Goal: Use online tool/utility

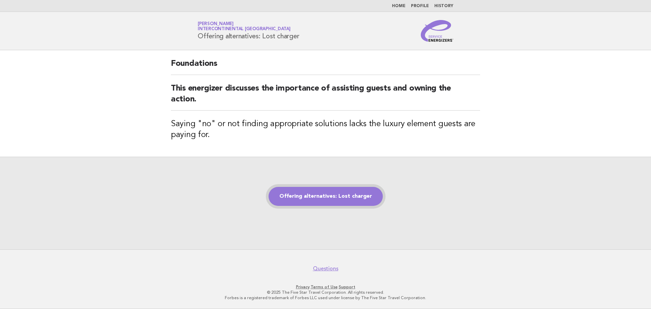
click at [314, 196] on link "Offering alternatives: Lost charger" at bounding box center [326, 196] width 114 height 19
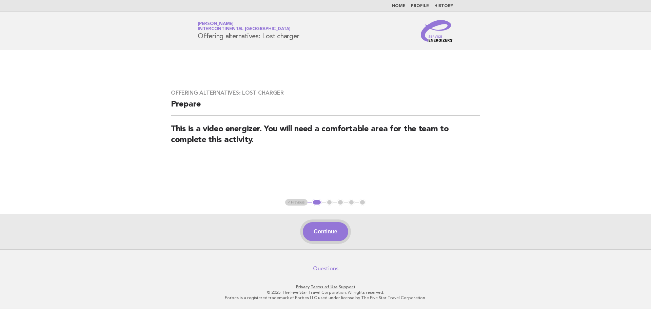
click at [324, 229] on button "Continue" at bounding box center [325, 231] width 45 height 19
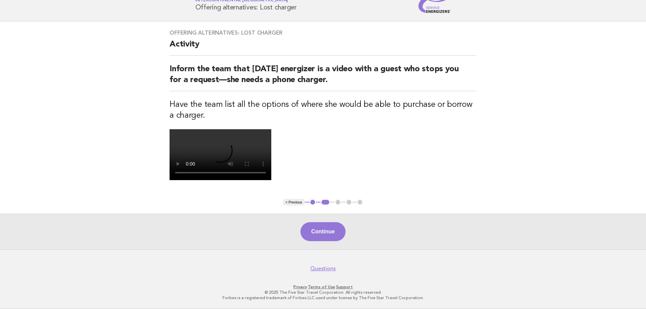
scroll to position [68, 0]
click at [336, 241] on button "Continue" at bounding box center [322, 231] width 45 height 19
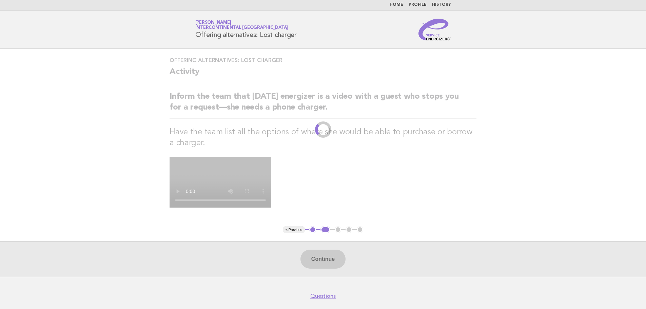
scroll to position [0, 0]
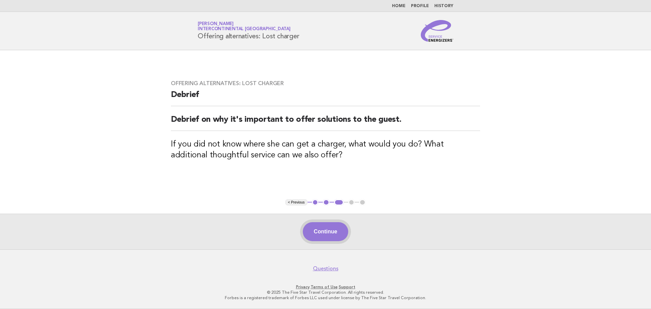
click at [335, 234] on button "Continue" at bounding box center [325, 231] width 45 height 19
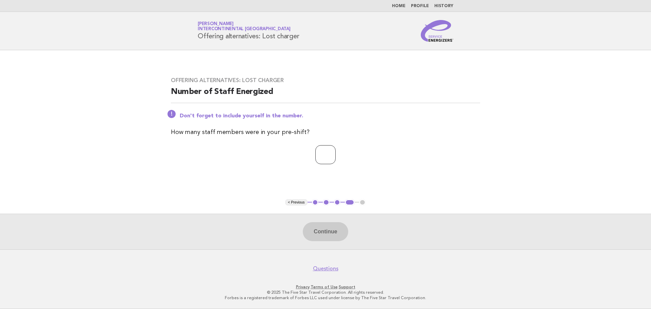
click at [316, 157] on input "number" at bounding box center [325, 154] width 20 height 19
type input "*"
click at [316, 236] on button "Continue" at bounding box center [325, 231] width 45 height 19
